Goal: Information Seeking & Learning: Learn about a topic

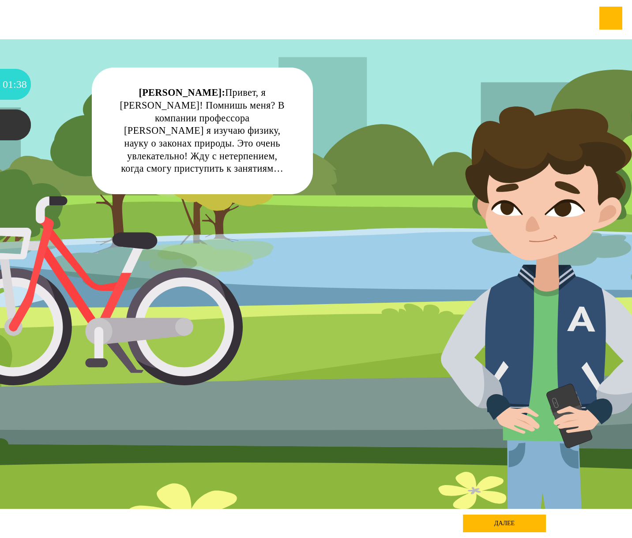
click at [500, 526] on div "далее" at bounding box center [504, 524] width 83 height 18
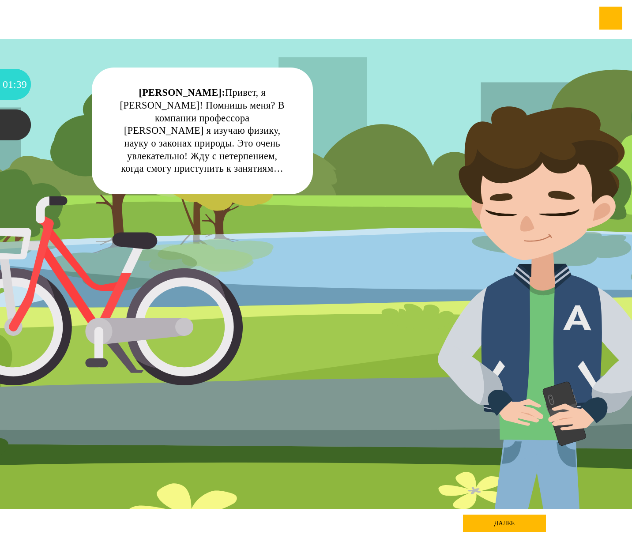
click at [500, 526] on div "далее" at bounding box center [504, 524] width 83 height 18
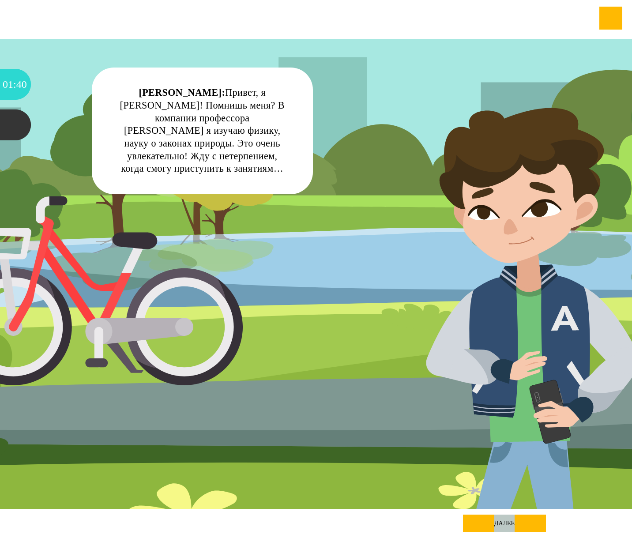
click at [500, 526] on div "далее" at bounding box center [504, 524] width 83 height 18
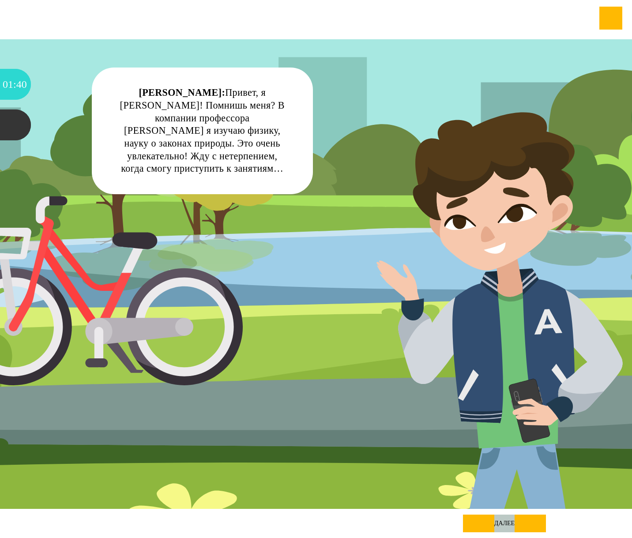
click at [500, 526] on div "далее" at bounding box center [504, 524] width 83 height 18
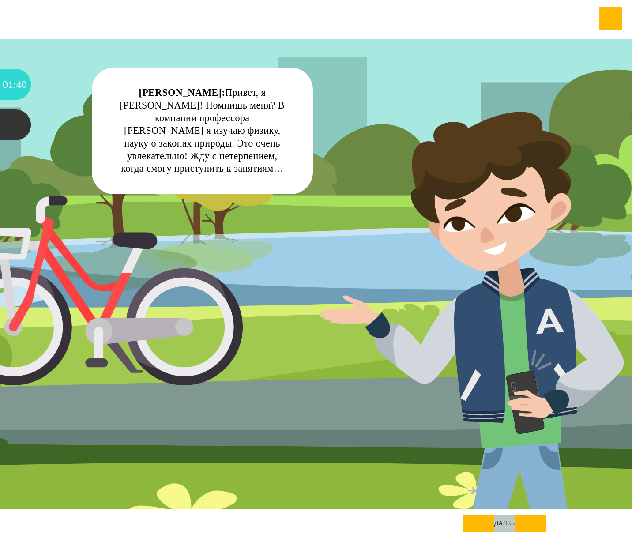
click at [500, 526] on div "далее" at bounding box center [504, 524] width 83 height 18
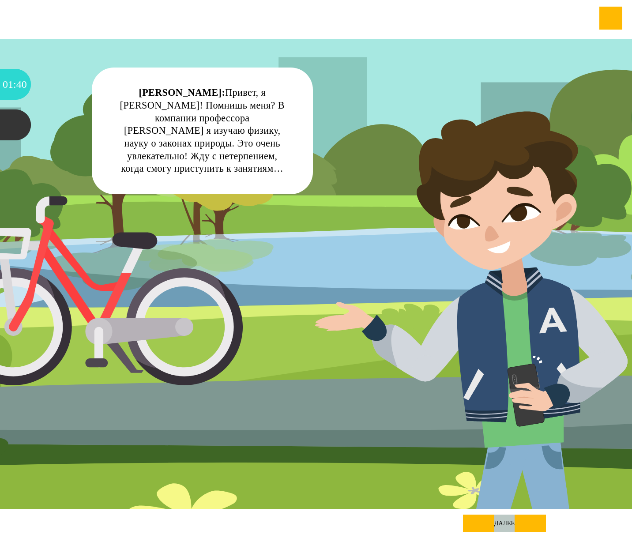
click at [500, 526] on div "далее" at bounding box center [504, 524] width 83 height 18
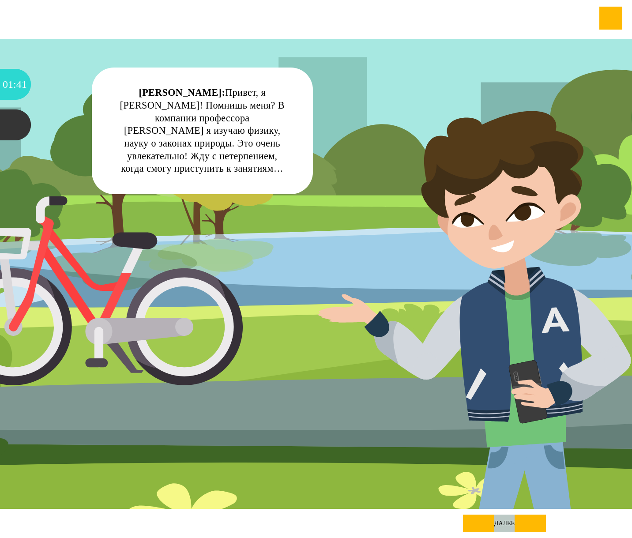
click at [500, 526] on div "далее" at bounding box center [504, 524] width 83 height 18
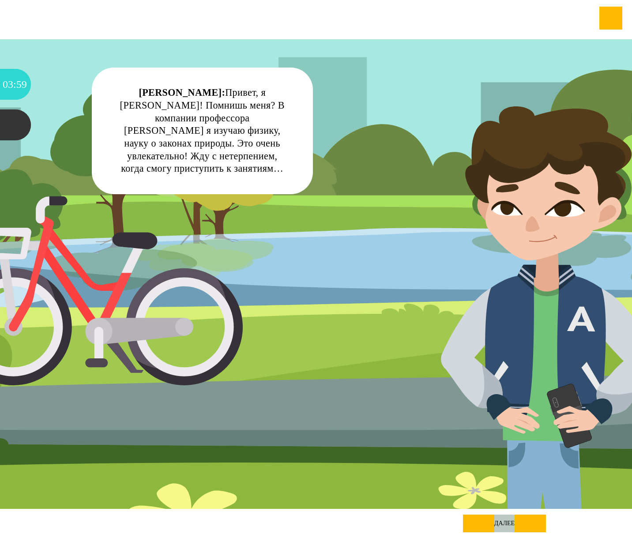
click at [517, 518] on div "далее" at bounding box center [504, 524] width 83 height 18
click at [515, 522] on div "далее" at bounding box center [504, 524] width 83 height 18
